Goal: Task Accomplishment & Management: Use online tool/utility

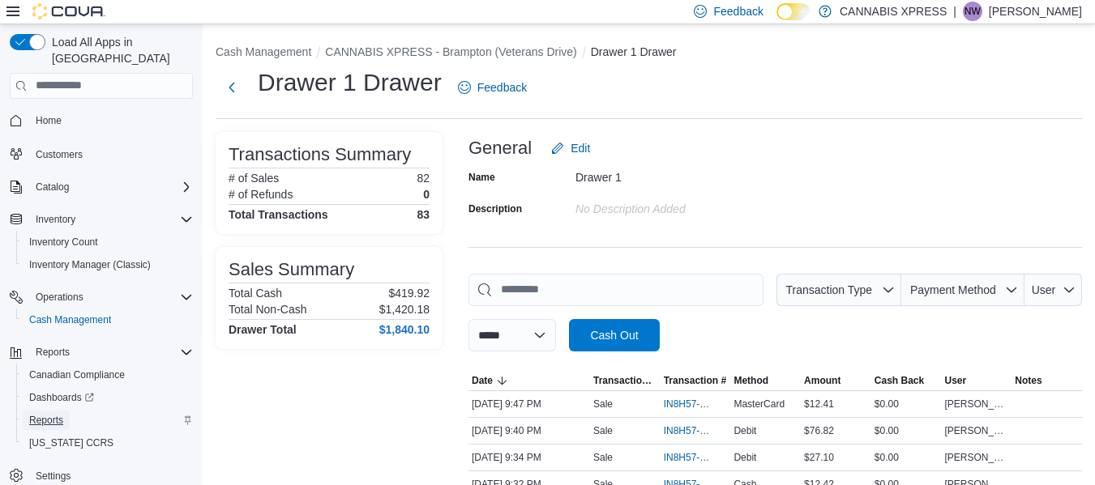
click at [41, 414] on span "Reports" at bounding box center [46, 420] width 34 height 13
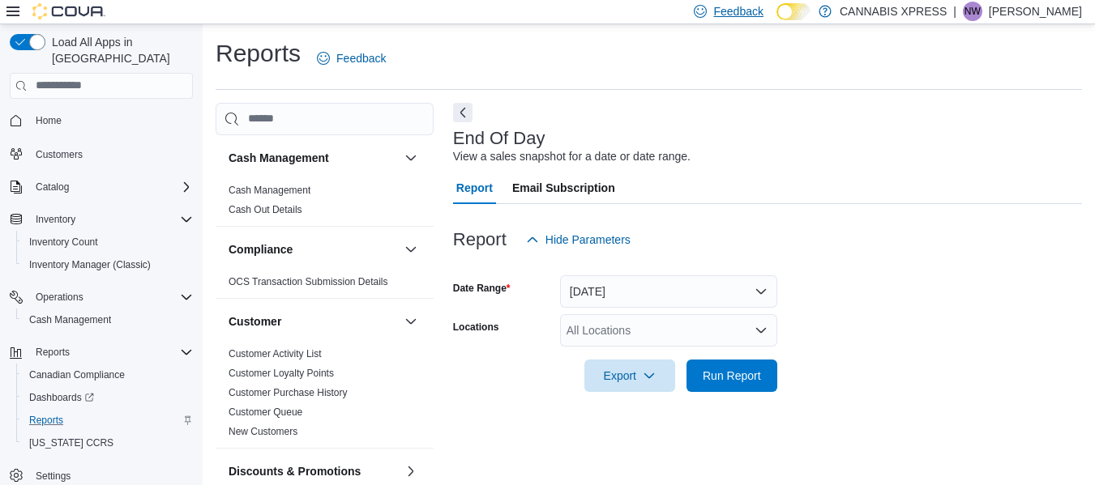
scroll to position [27, 0]
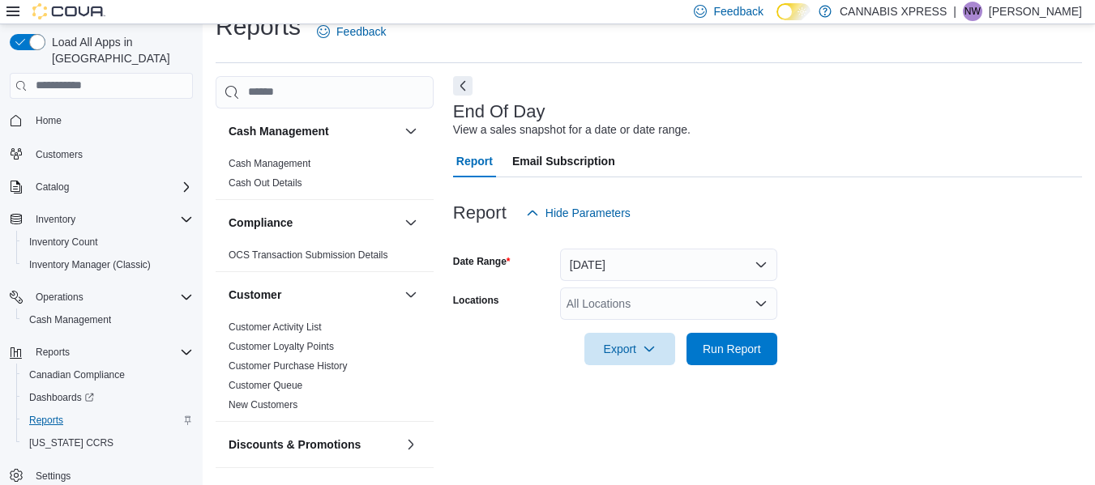
click at [57, 414] on span "Reports" at bounding box center [46, 420] width 34 height 13
click at [641, 316] on div "All Locations" at bounding box center [668, 304] width 217 height 32
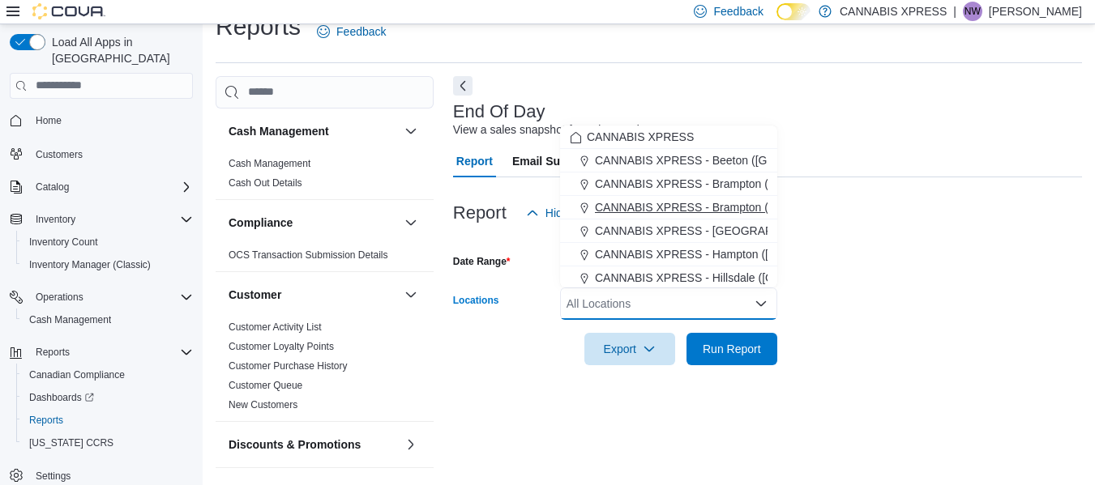
click at [718, 212] on span "CANNABIS XPRESS - Brampton (Veterans Drive)" at bounding box center [720, 207] width 251 height 16
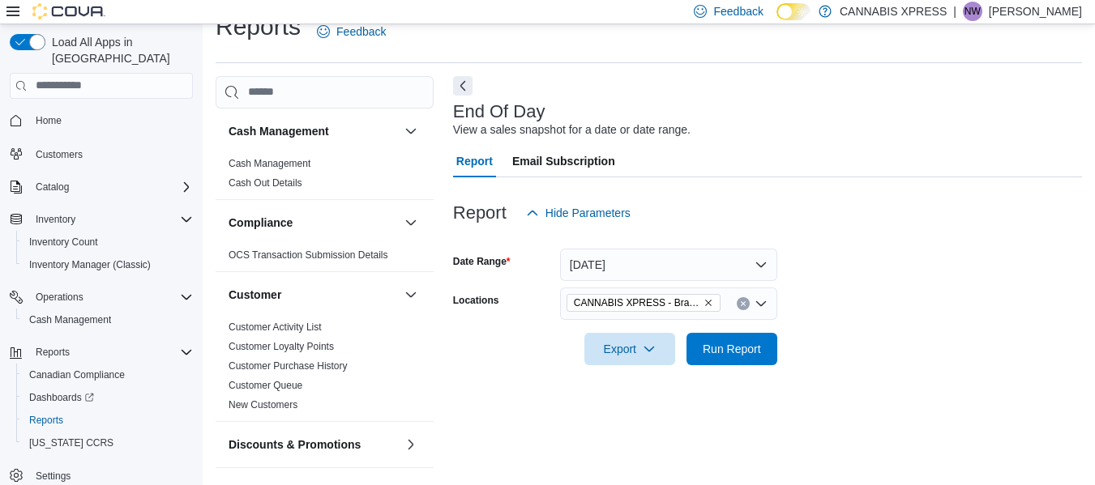
click at [743, 370] on div at bounding box center [767, 375] width 629 height 19
click at [749, 355] on span "Run Report" at bounding box center [732, 348] width 58 height 16
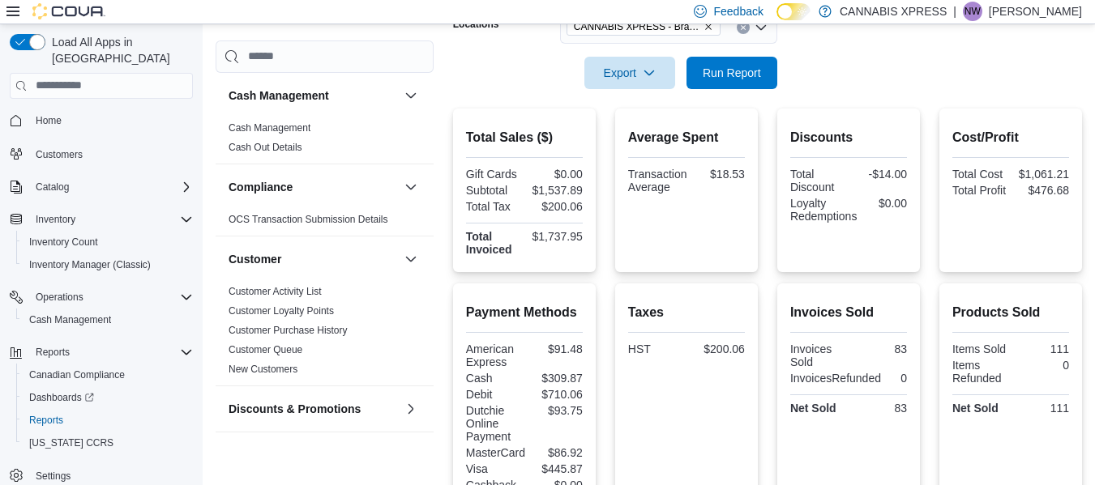
scroll to position [304, 0]
